Goal: Information Seeking & Learning: Learn about a topic

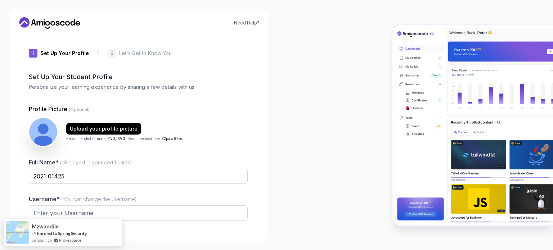
type input "daringrabbit8b1b9"
click at [130, 183] on input "2021 01425" at bounding box center [138, 176] width 219 height 15
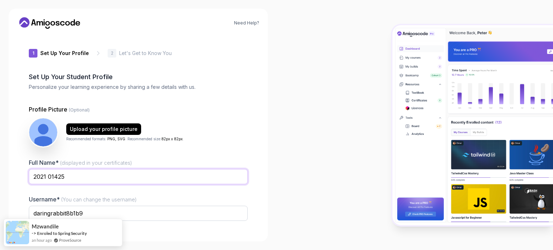
click at [130, 183] on input "2021 01425" at bounding box center [138, 176] width 219 height 15
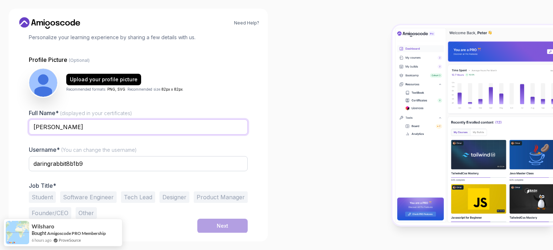
scroll to position [49, 0]
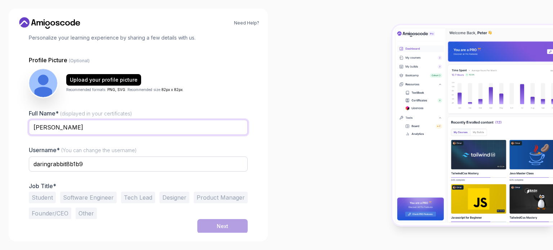
type input "[PERSON_NAME]"
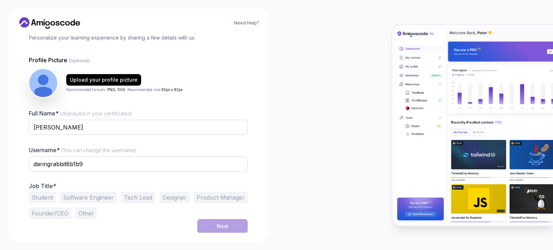
click at [88, 197] on button "Software Engineer" at bounding box center [88, 198] width 57 height 12
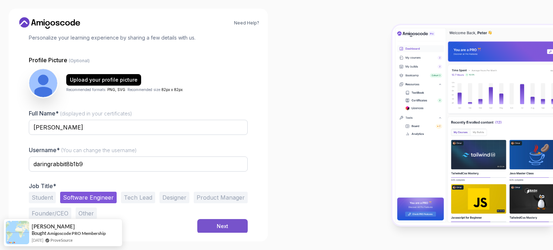
click at [219, 229] on div "Next" at bounding box center [223, 226] width 12 height 7
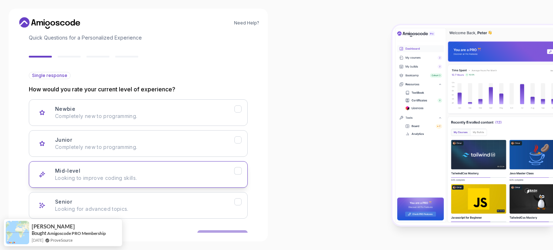
click at [185, 175] on p "Looking to improve coding skills." at bounding box center [144, 178] width 179 height 7
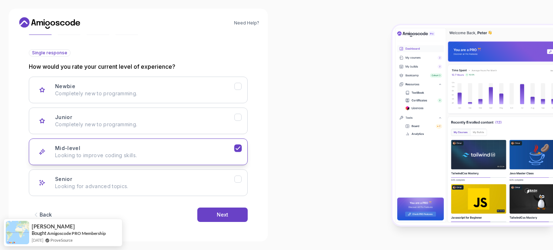
scroll to position [72, 0]
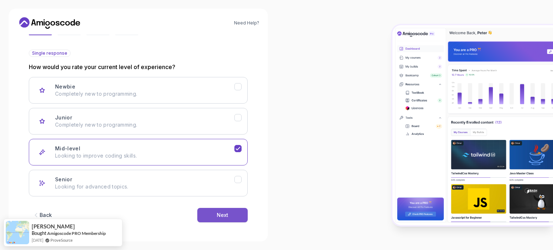
click at [230, 218] on button "Next" at bounding box center [222, 215] width 50 height 14
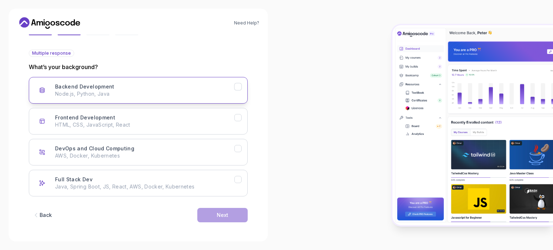
click at [190, 88] on div "Backend Development Node.js, Python, Java" at bounding box center [144, 90] width 179 height 14
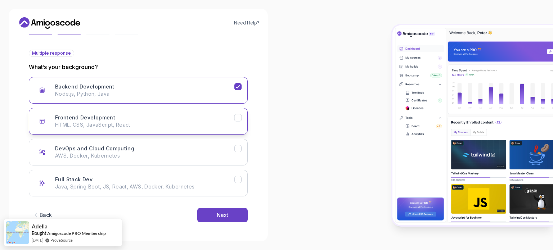
click at [198, 118] on div "Frontend Development HTML, CSS, JavaScript, React" at bounding box center [144, 121] width 179 height 14
click at [230, 213] on button "Next" at bounding box center [222, 215] width 50 height 14
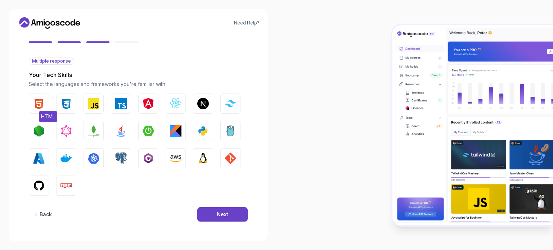
click at [40, 108] on img "button" at bounding box center [39, 104] width 12 height 12
click at [63, 108] on img "button" at bounding box center [66, 104] width 12 height 12
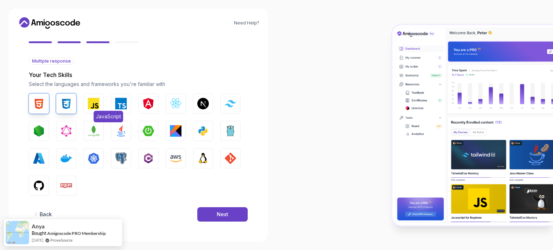
click at [89, 106] on img "button" at bounding box center [94, 104] width 12 height 12
click at [151, 99] on img "button" at bounding box center [149, 104] width 12 height 12
click at [175, 103] on img "button" at bounding box center [176, 104] width 12 height 12
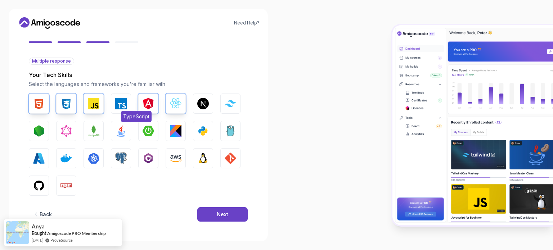
click at [124, 100] on img "button" at bounding box center [121, 104] width 12 height 12
click at [44, 126] on img "button" at bounding box center [39, 131] width 12 height 12
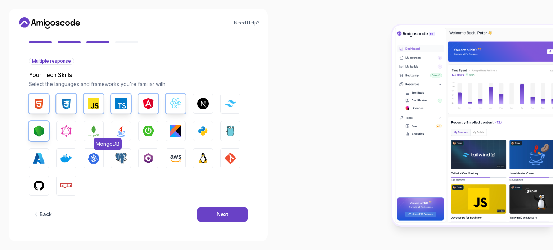
click at [94, 132] on img "button" at bounding box center [94, 131] width 12 height 12
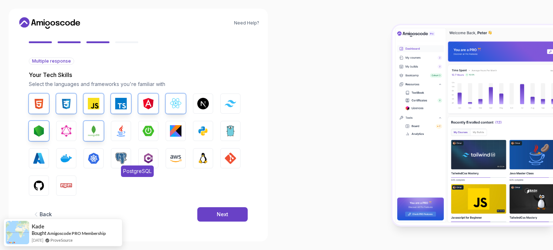
click at [120, 156] on img "button" at bounding box center [121, 159] width 12 height 12
click at [46, 184] on button "GitHub" at bounding box center [39, 186] width 20 height 20
click at [64, 185] on img "button" at bounding box center [66, 186] width 12 height 12
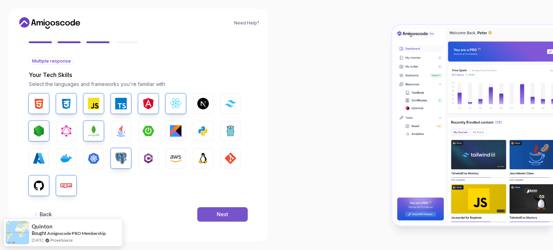
click at [219, 218] on button "Next" at bounding box center [222, 214] width 50 height 14
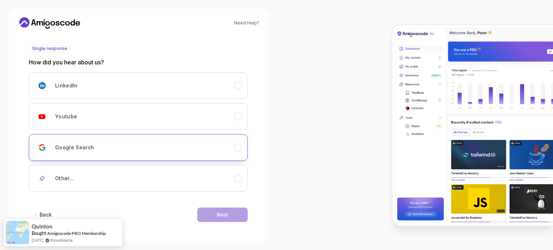
scroll to position [76, 0]
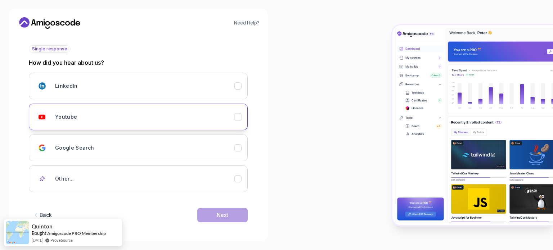
click at [215, 117] on div "Youtube" at bounding box center [144, 117] width 179 height 14
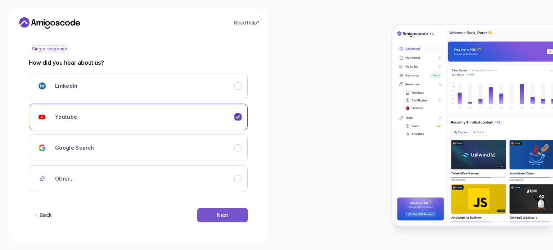
click at [228, 215] on div "Next" at bounding box center [223, 215] width 12 height 7
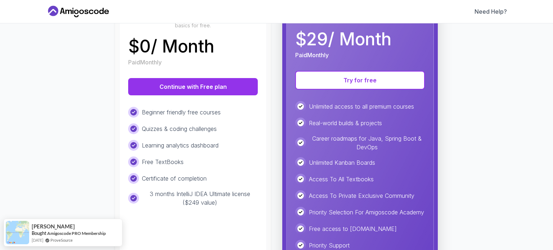
scroll to position [122, 0]
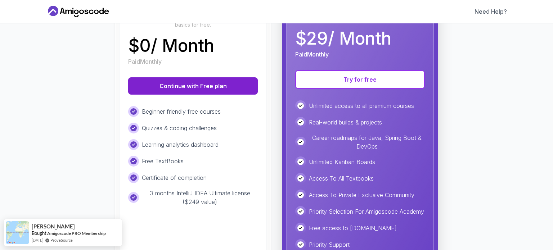
click at [207, 83] on button "Continue with Free plan" at bounding box center [193, 85] width 130 height 17
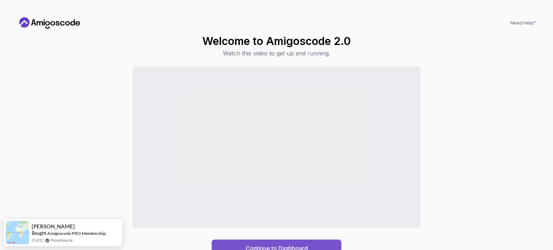
click at [279, 245] on div "Continue to Dashboard" at bounding box center [277, 248] width 62 height 9
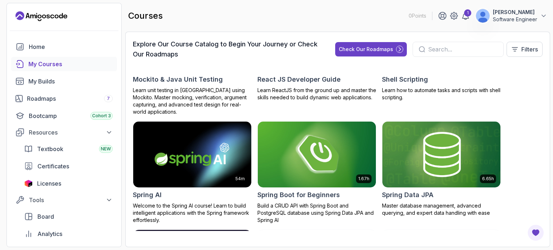
scroll to position [1255, 0]
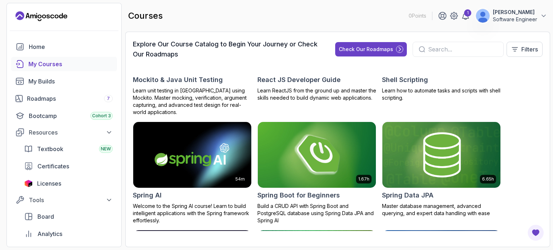
click at [301, 147] on img at bounding box center [317, 154] width 124 height 69
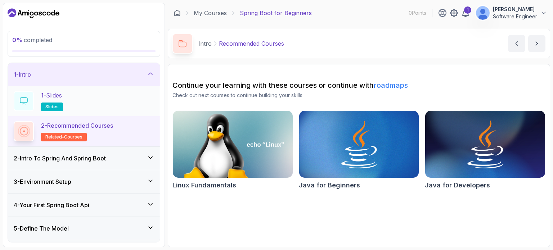
click at [48, 104] on span "slides" at bounding box center [51, 107] width 13 height 6
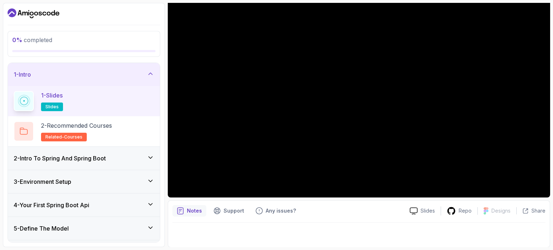
scroll to position [81, 0]
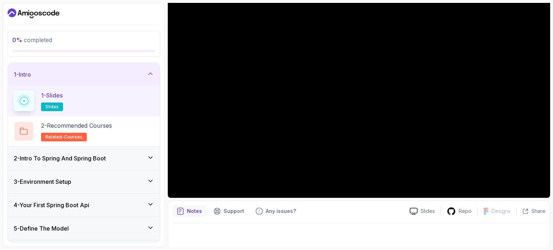
click at [119, 159] on div "2 - Intro To Spring And Spring Boot" at bounding box center [84, 158] width 140 height 9
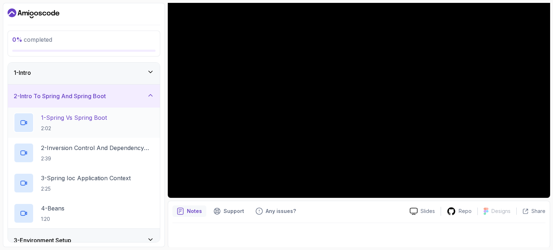
scroll to position [0, 0]
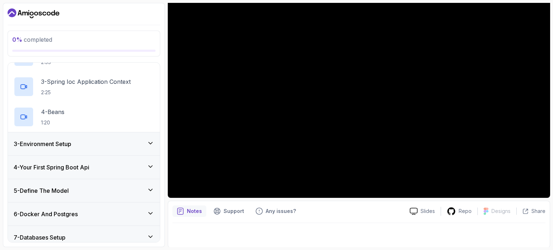
click at [127, 149] on div "3 - Environment Setup" at bounding box center [84, 143] width 152 height 23
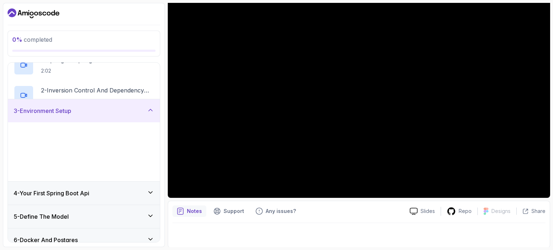
scroll to position [51, 0]
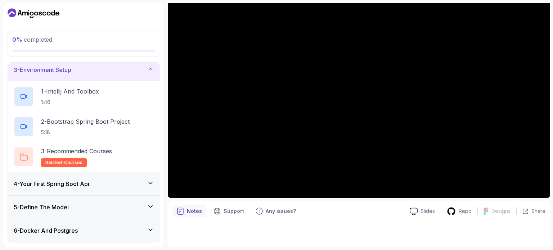
click at [115, 70] on div "3 - Environment Setup" at bounding box center [84, 70] width 140 height 9
